Goal: Navigation & Orientation: Find specific page/section

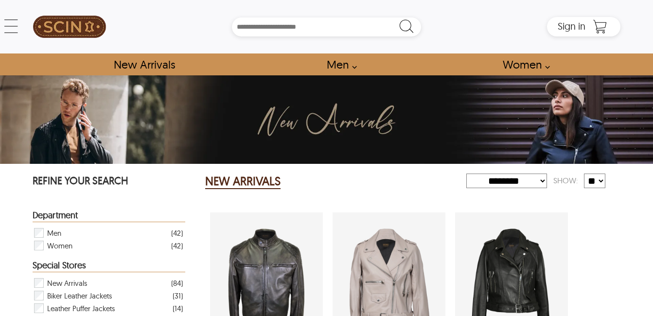
select select "********"
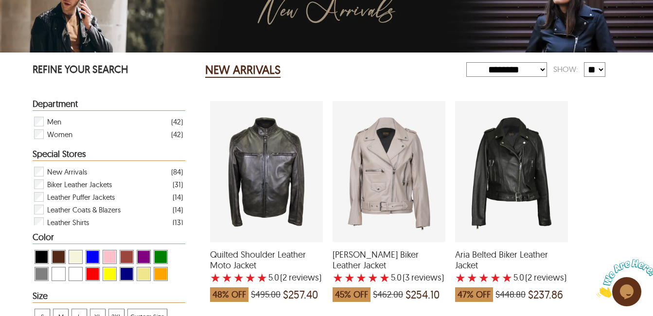
scroll to position [243, 0]
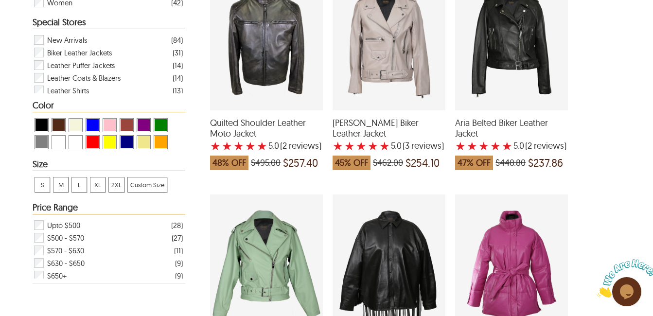
click at [123, 132] on div "View Cognac New Arrivals" at bounding box center [127, 125] width 14 height 14
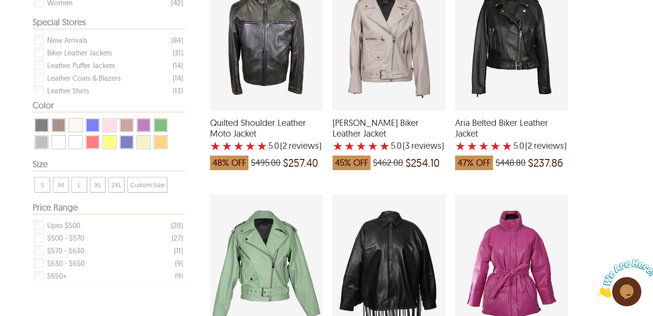
click at [125, 138] on div at bounding box center [109, 125] width 153 height 316
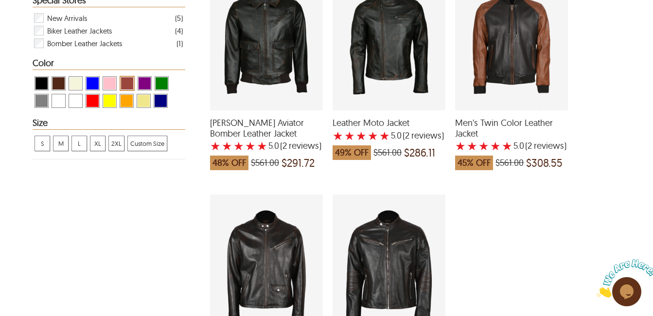
click at [91, 140] on span "XL" at bounding box center [97, 143] width 15 height 15
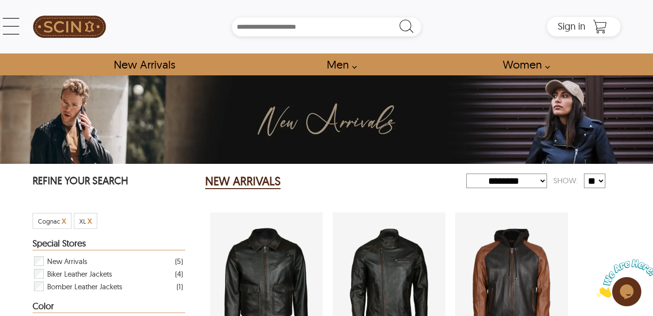
click at [70, 23] on img at bounding box center [69, 27] width 73 height 44
